Goal: Transaction & Acquisition: Purchase product/service

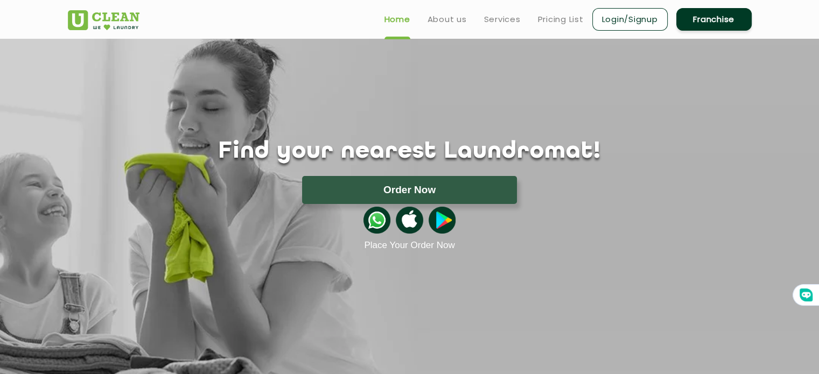
click at [625, 23] on link "Login/Signup" at bounding box center [630, 19] width 75 height 23
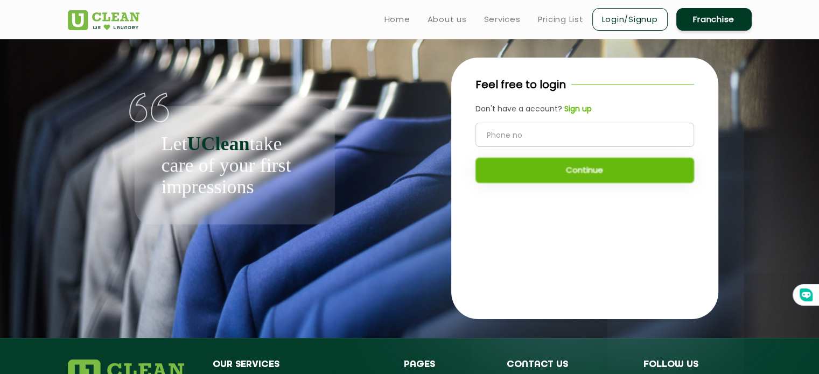
click at [560, 142] on input "tel" at bounding box center [585, 135] width 219 height 24
type input "9030099117"
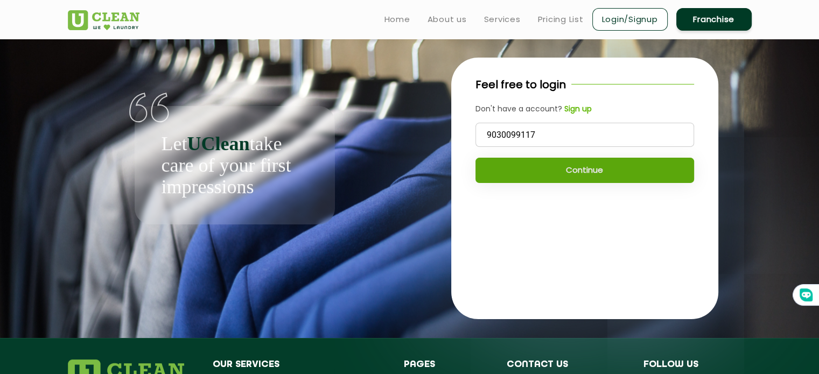
click at [576, 163] on button "Continue" at bounding box center [585, 170] width 219 height 25
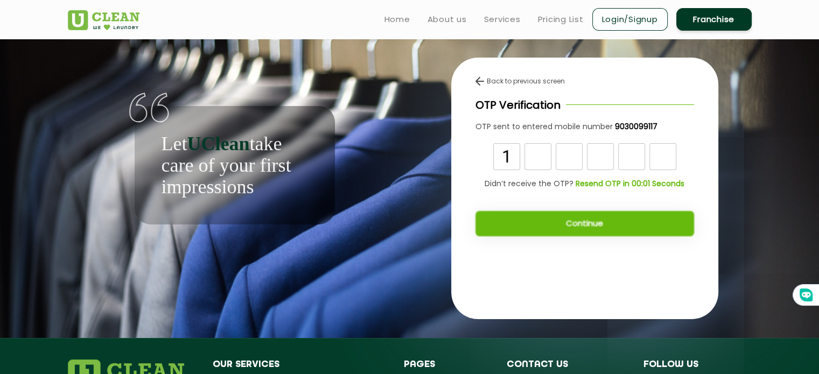
type input "1"
type input "4"
type input "7"
type input "6"
type input "0"
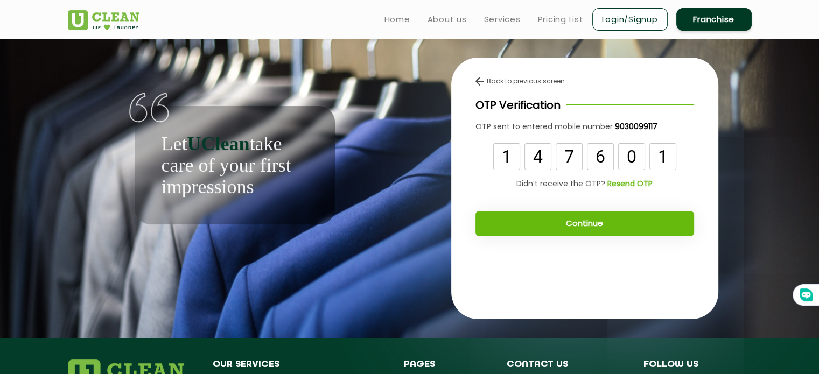
type input "1"
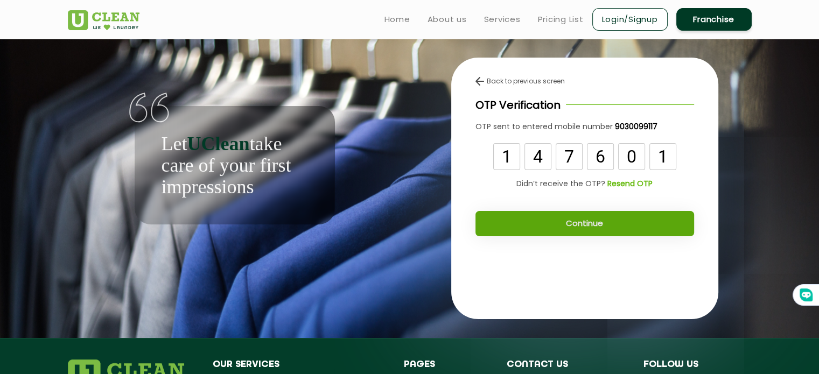
click at [588, 224] on button "Continue" at bounding box center [585, 223] width 219 height 25
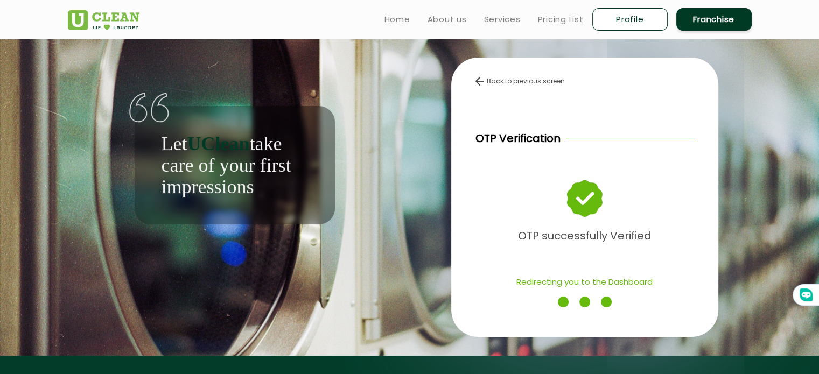
click at [588, 225] on div "OTP successfully Verified" at bounding box center [585, 212] width 219 height 67
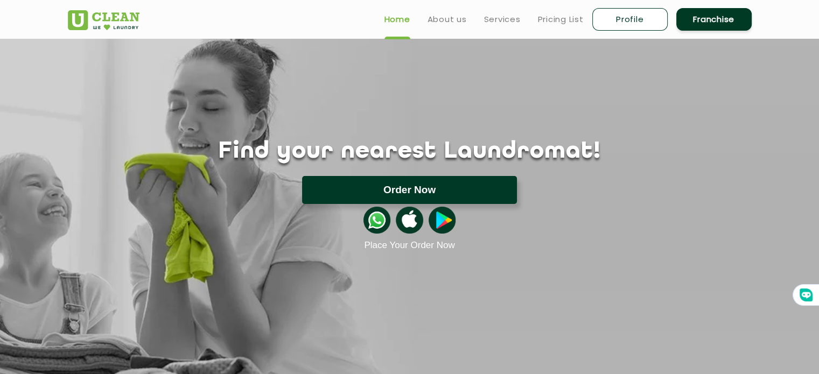
click at [446, 192] on button "Order Now" at bounding box center [409, 190] width 215 height 28
